Goal: Task Accomplishment & Management: Use online tool/utility

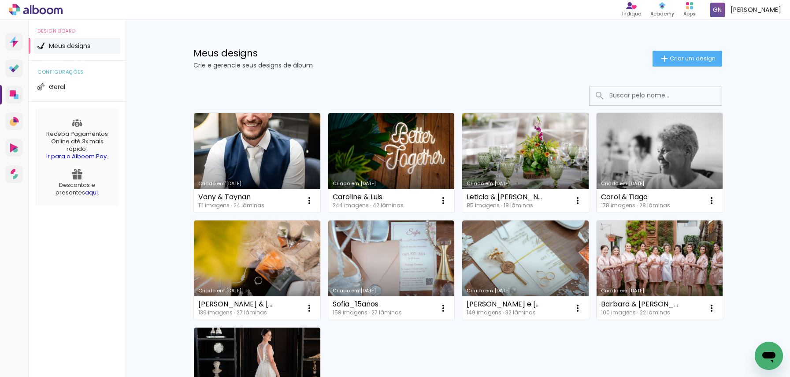
click at [522, 138] on link "Criado em [DATE]" at bounding box center [525, 163] width 126 height 100
